Goal: Task Accomplishment & Management: Complete application form

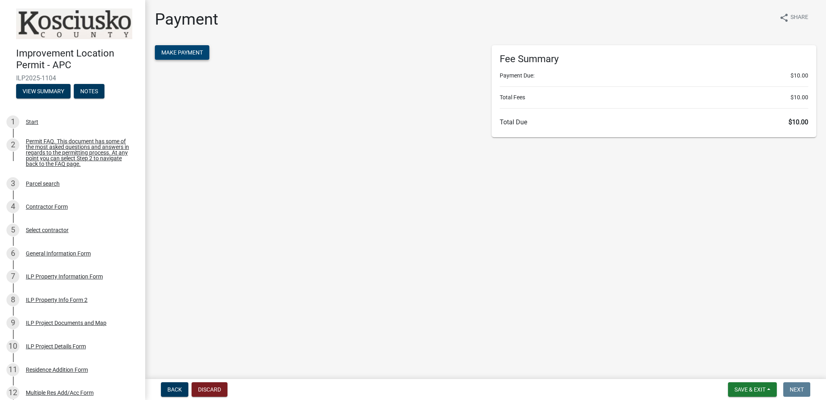
click at [173, 56] on button "Make Payment" at bounding box center [182, 52] width 54 height 15
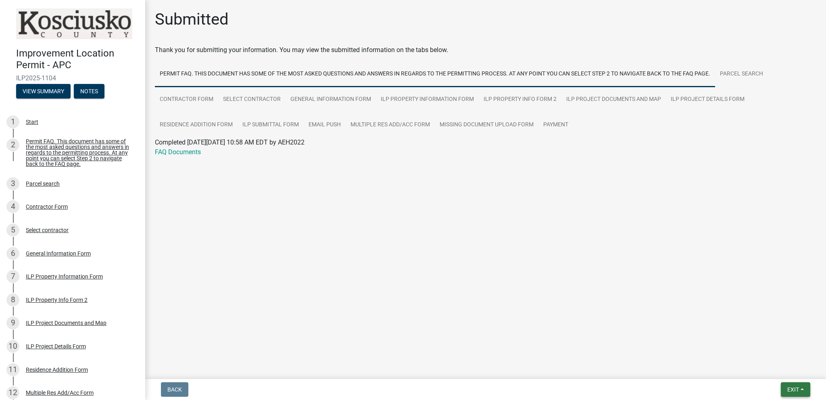
click at [790, 387] on span "Exit" at bounding box center [794, 389] width 12 height 6
click at [763, 368] on button "Save & Exit" at bounding box center [778, 368] width 65 height 19
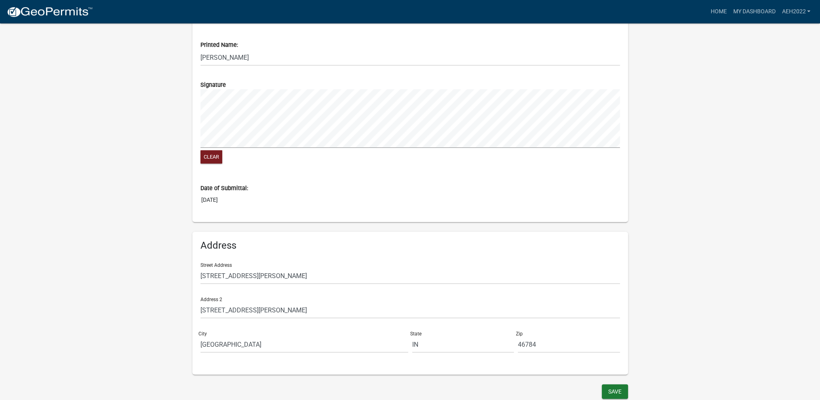
scroll to position [686, 0]
click at [619, 389] on button "Save" at bounding box center [615, 391] width 26 height 15
